Goal: Navigation & Orientation: Find specific page/section

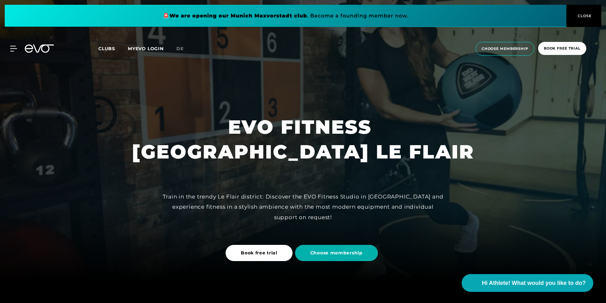
scroll to position [32, 0]
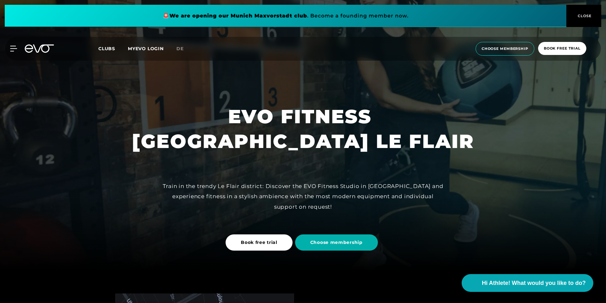
click at [584, 8] on button "CLOSE" at bounding box center [583, 16] width 35 height 22
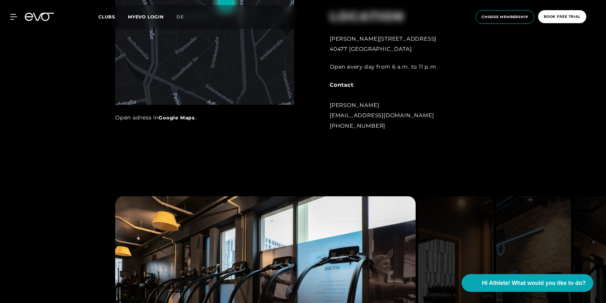
scroll to position [666, 0]
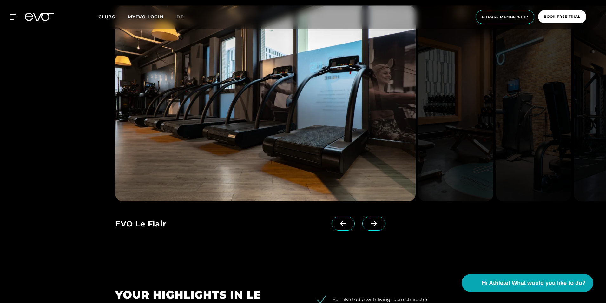
click at [368, 223] on icon at bounding box center [373, 224] width 11 height 6
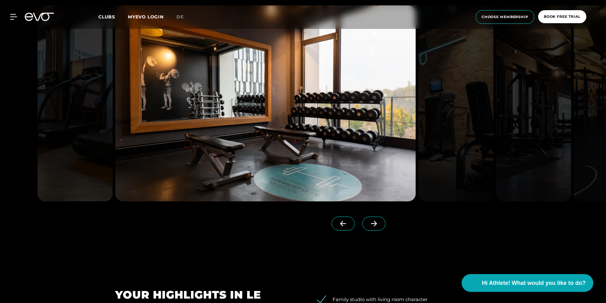
click at [371, 223] on icon at bounding box center [374, 223] width 6 height 5
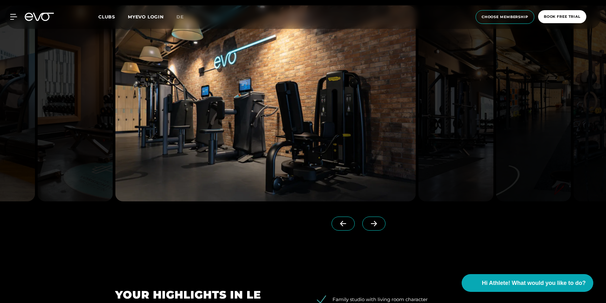
click at [371, 223] on icon at bounding box center [374, 223] width 6 height 5
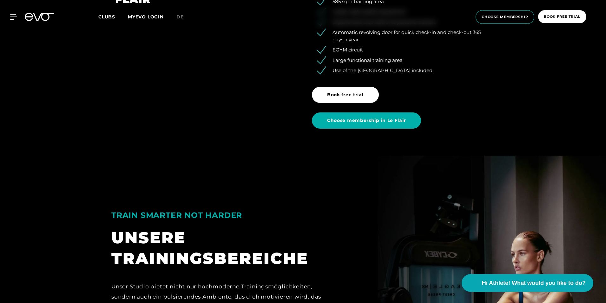
scroll to position [1015, 0]
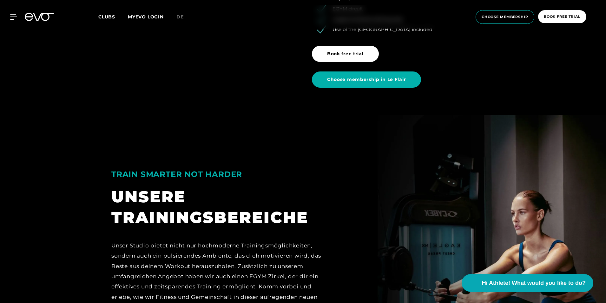
click at [108, 19] on span "Clubs" at bounding box center [106, 17] width 17 height 6
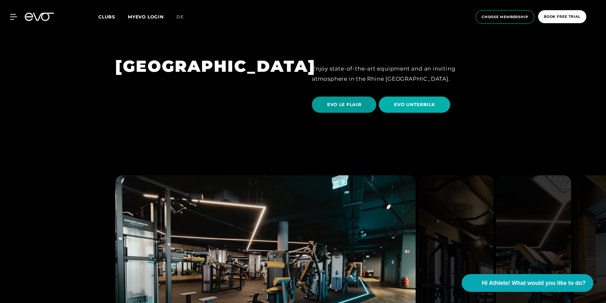
scroll to position [1174, 0]
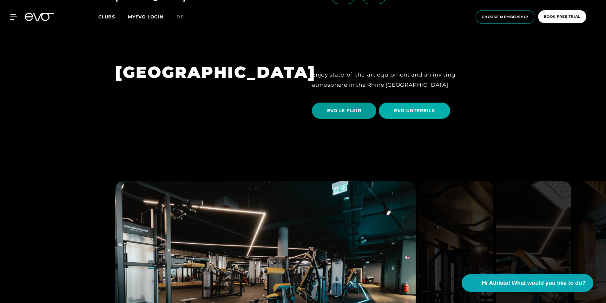
click at [342, 107] on span "EVO LE FLAIR" at bounding box center [344, 110] width 34 height 7
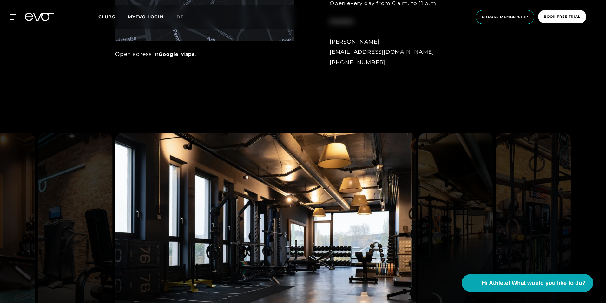
scroll to position [698, 0]
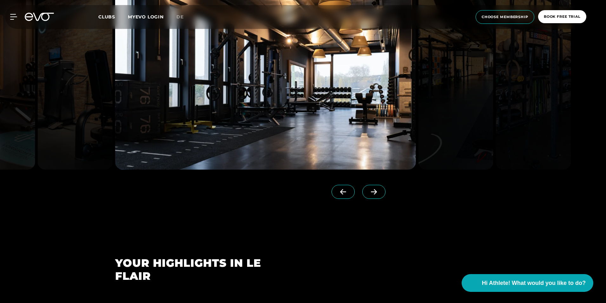
click at [368, 190] on icon at bounding box center [373, 192] width 11 height 6
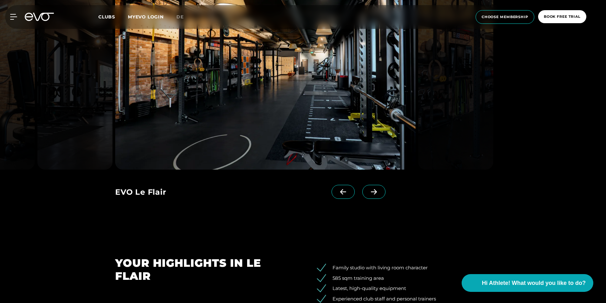
click at [368, 190] on icon at bounding box center [373, 192] width 11 height 6
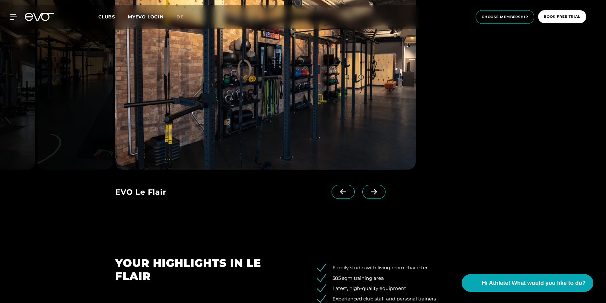
click at [368, 190] on icon at bounding box center [373, 192] width 11 height 6
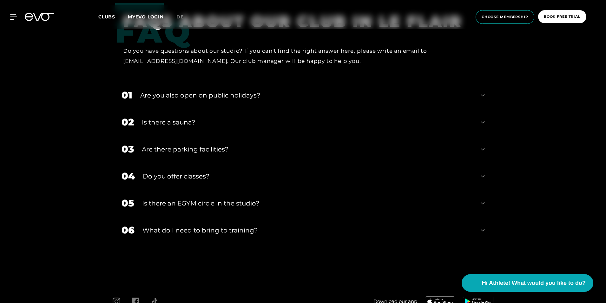
scroll to position [2126, 0]
